Goal: Information Seeking & Learning: Learn about a topic

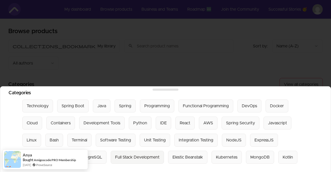
click at [120, 155] on div "Full Stack Development" at bounding box center [137, 157] width 44 height 6
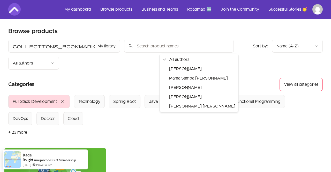
click at [186, 45] on html "Skip to main content Main menu Includes navigation links and user settings My d…" at bounding box center [165, 170] width 331 height 341
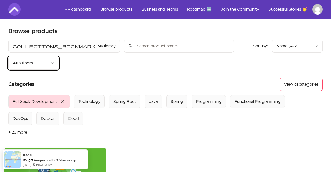
click at [186, 45] on html "Skip to main content Main menu Includes navigation links and user settings My d…" at bounding box center [165, 170] width 331 height 341
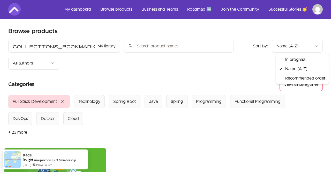
click at [301, 50] on html "Skip to main content Main menu Includes navigation links and user settings My d…" at bounding box center [165, 170] width 331 height 341
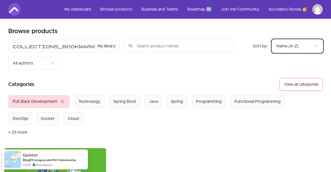
click at [235, 61] on html "Skip to main content Main menu Includes navigation links and user settings My d…" at bounding box center [165, 170] width 331 height 341
click at [19, 125] on button "+ 23 more" at bounding box center [17, 132] width 19 height 14
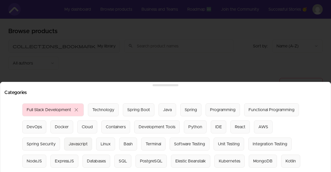
click at [68, 141] on div "Javascript" at bounding box center [77, 144] width 19 height 6
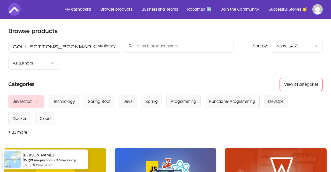
click at [124, 44] on input "search" at bounding box center [179, 46] width 110 height 13
type input "h"
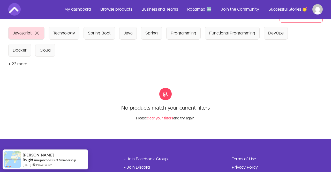
scroll to position [1, 0]
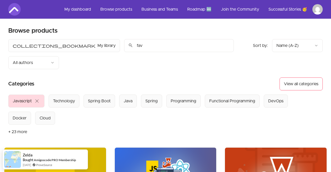
type input "fav"
drag, startPoint x: 56, startPoint y: 49, endPoint x: 36, endPoint y: 46, distance: 20.1
click at [36, 46] on button "collections_bookmark My library" at bounding box center [64, 45] width 112 height 13
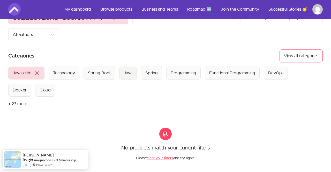
scroll to position [39, 0]
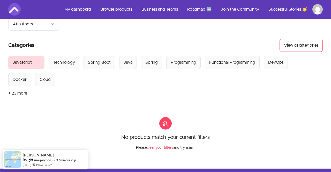
click at [155, 145] on button "clear your filters" at bounding box center [160, 147] width 26 height 5
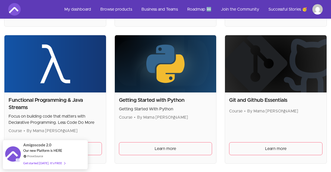
scroll to position [363, 0]
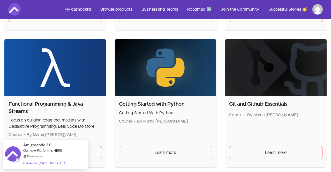
click at [179, 72] on img at bounding box center [166, 67] width 102 height 57
click at [178, 100] on h2 "Getting Started with Python" at bounding box center [165, 103] width 93 height 7
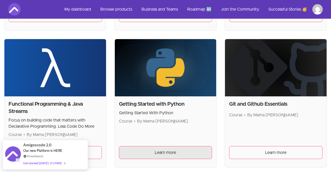
click at [159, 146] on link "Learn more" at bounding box center [165, 152] width 93 height 13
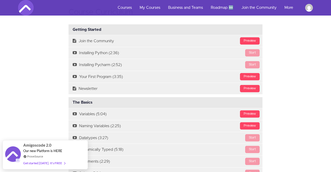
scroll to position [618, 0]
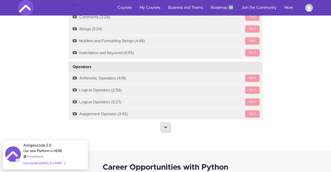
click at [167, 122] on link at bounding box center [165, 127] width 10 height 10
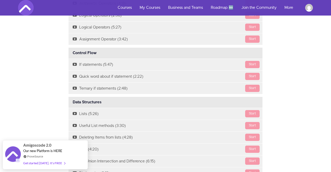
scroll to position [0, 0]
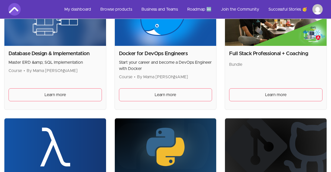
scroll to position [23, 0]
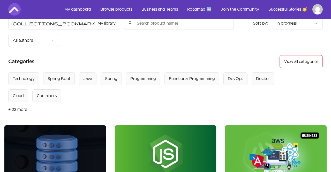
click at [72, 10] on link "My dashboard" at bounding box center [77, 9] width 35 height 12
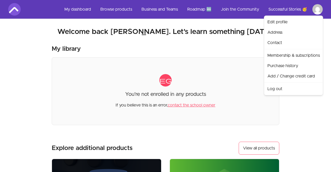
click at [316, 13] on html "Skip to main content Main menu Includes navigation links and user settings My d…" at bounding box center [165, 175] width 331 height 350
click at [280, 90] on link "Log out" at bounding box center [293, 88] width 57 height 10
